Goal: Obtain resource: Download file/media

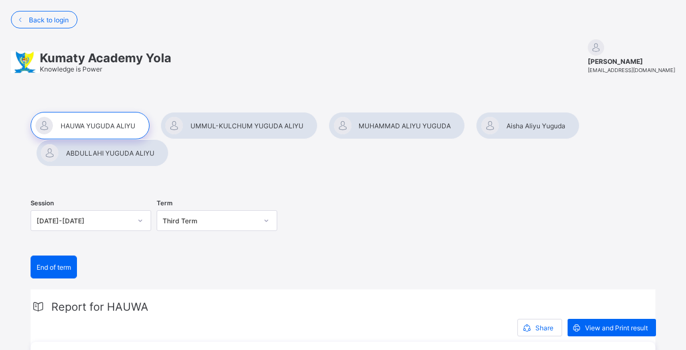
scroll to position [55, 0]
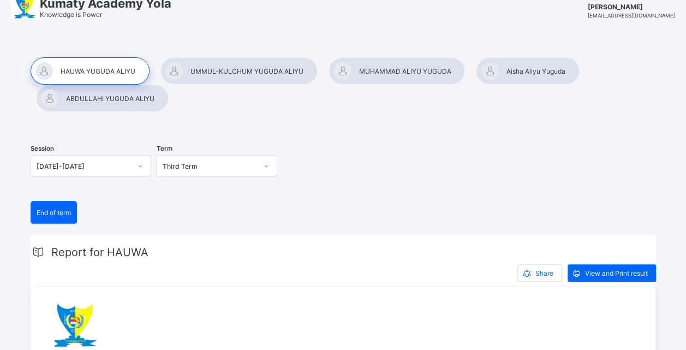
click at [252, 68] on div at bounding box center [238, 70] width 157 height 27
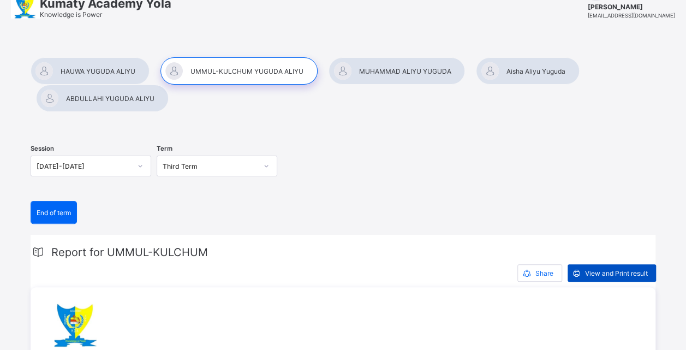
click at [605, 274] on span "View and Print result" at bounding box center [616, 273] width 63 height 8
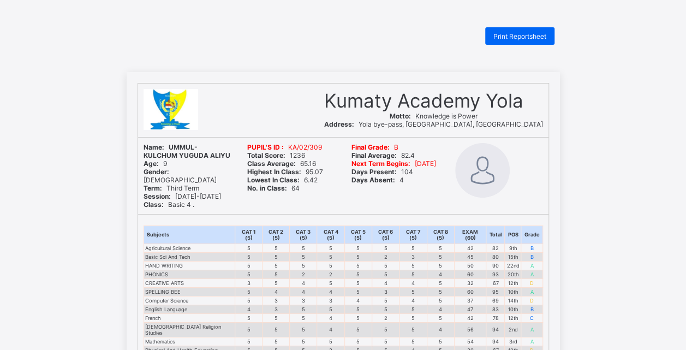
click at [376, 34] on div "Print Reportsheet" at bounding box center [343, 35] width 433 height 17
click at [525, 35] on span "Print Reportsheet" at bounding box center [519, 36] width 53 height 8
